Goal: Find specific page/section: Find specific page/section

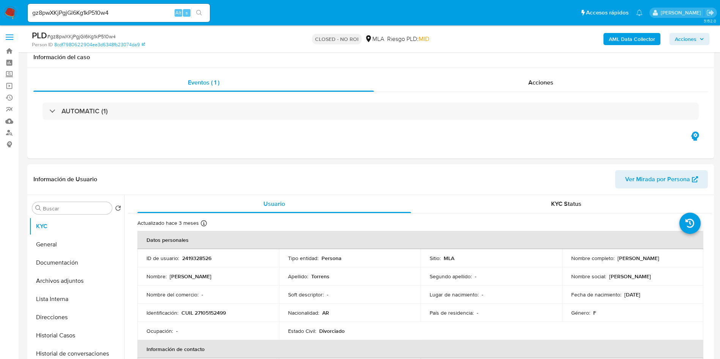
select select "10"
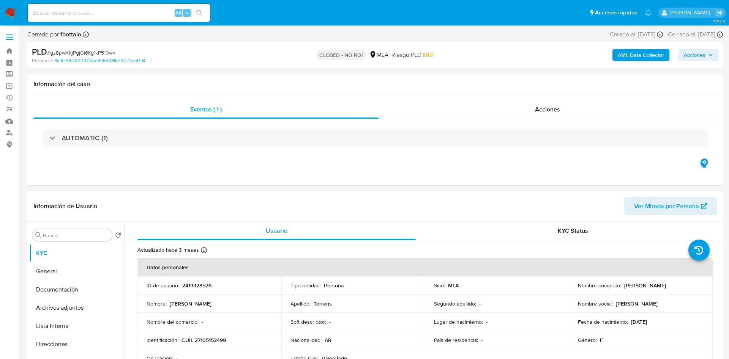
select select "10"
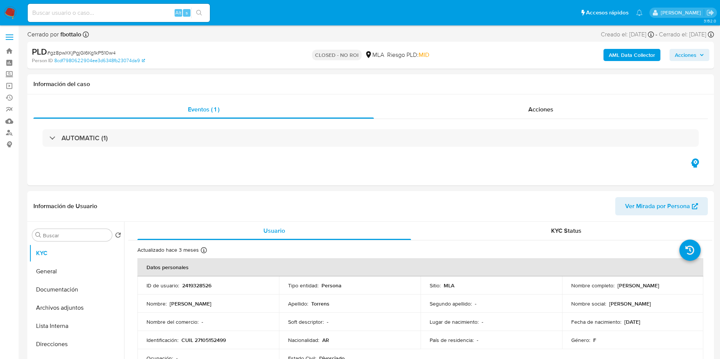
scroll to position [57, 0]
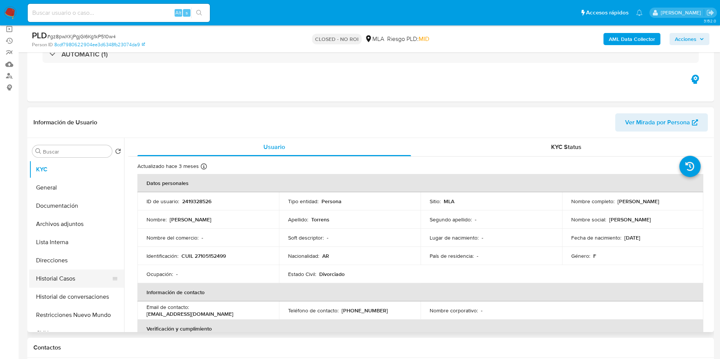
click at [58, 275] on button "Historial Casos" at bounding box center [73, 279] width 89 height 18
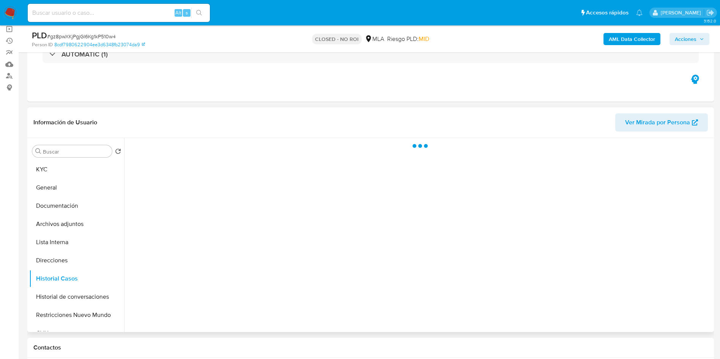
scroll to position [0, 0]
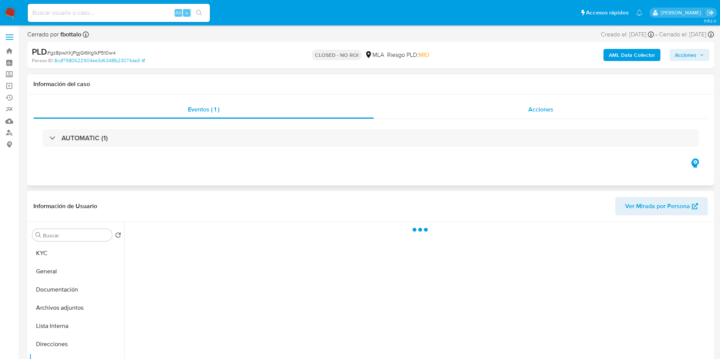
click at [555, 109] on div "Acciones" at bounding box center [541, 110] width 334 height 18
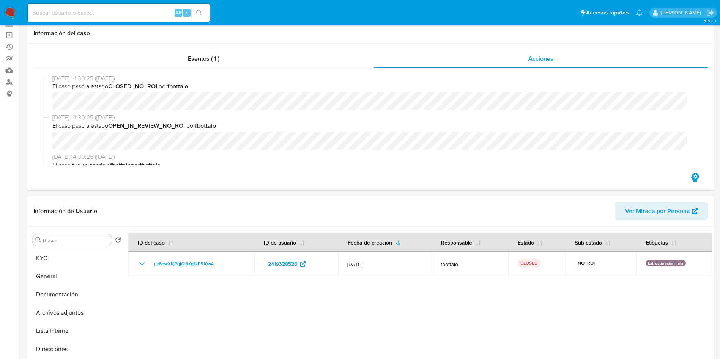
scroll to position [114, 0]
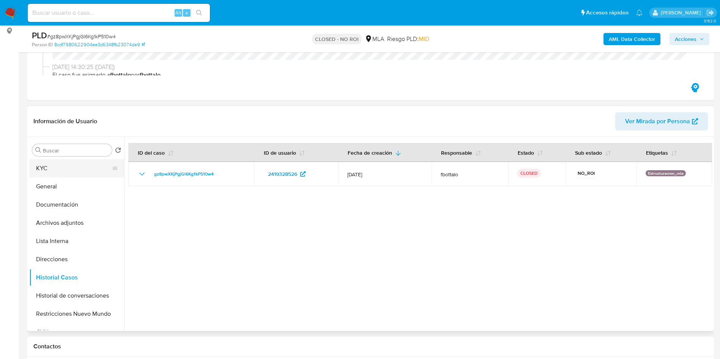
click at [54, 171] on button "KYC" at bounding box center [73, 168] width 89 height 18
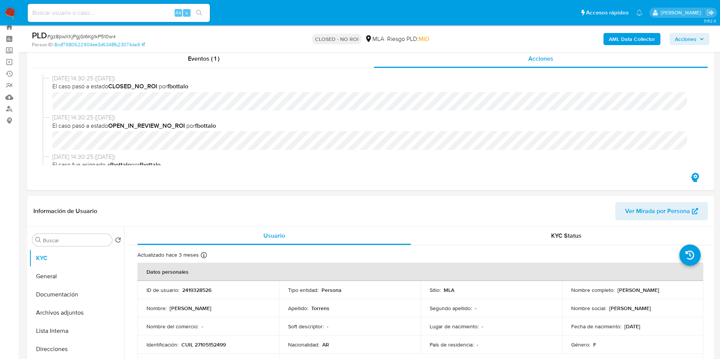
scroll to position [0, 0]
